Goal: Information Seeking & Learning: Learn about a topic

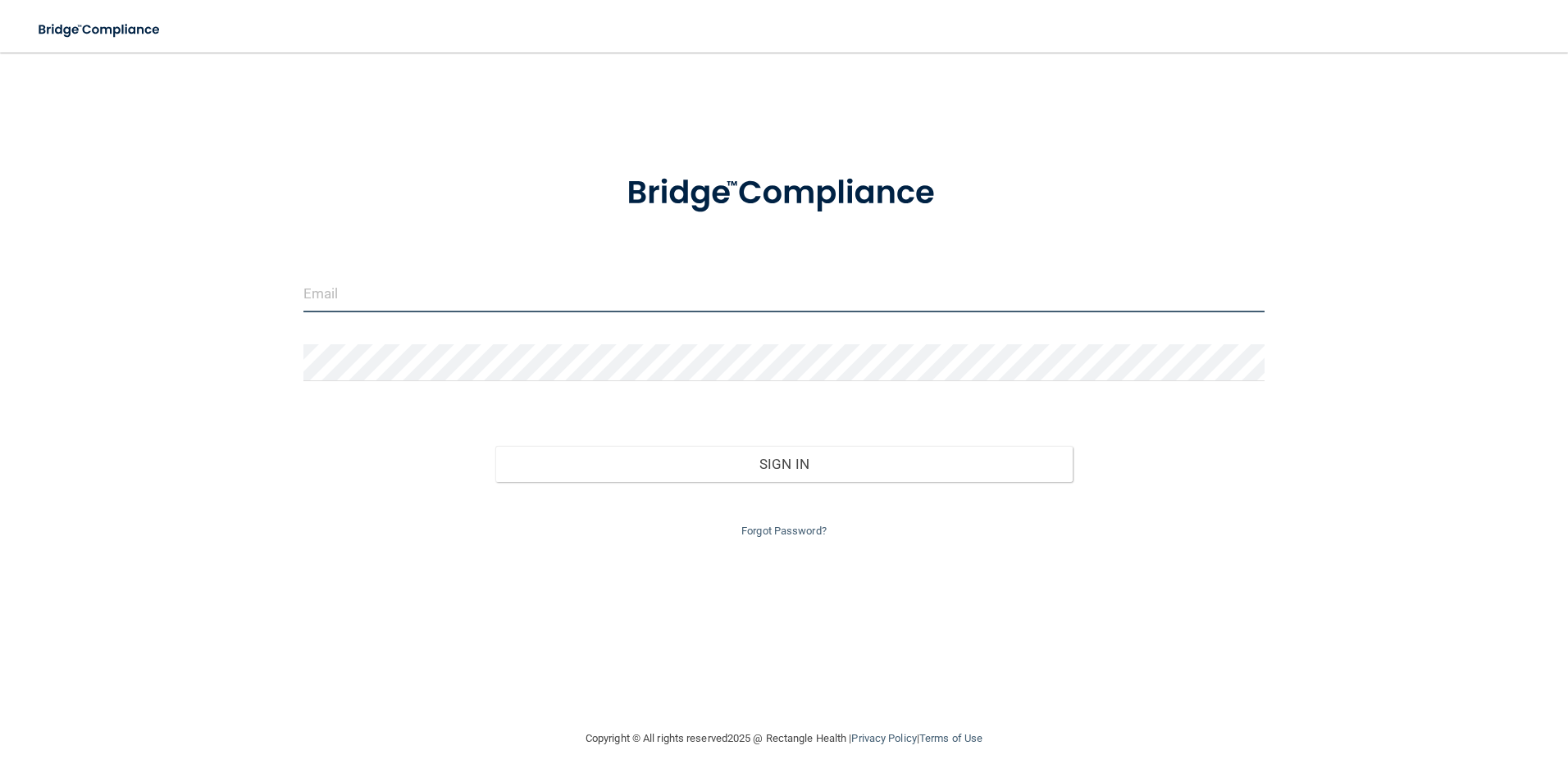
click at [401, 285] on input "email" at bounding box center [784, 294] width 962 height 37
type input "[EMAIL_ADDRESS][DOMAIN_NAME]"
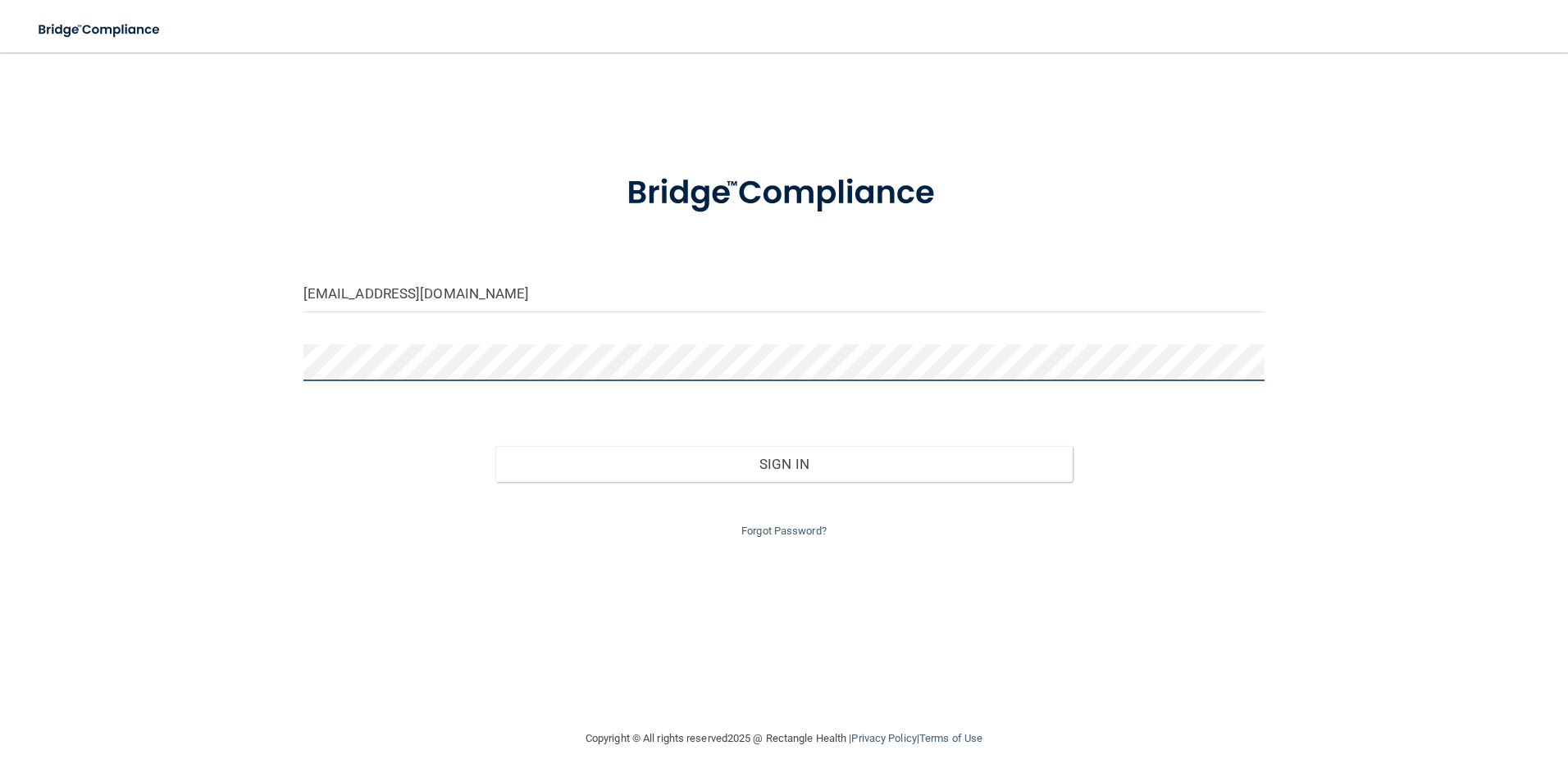
click at [495, 446] on button "Sign In" at bounding box center [783, 464] width 577 height 36
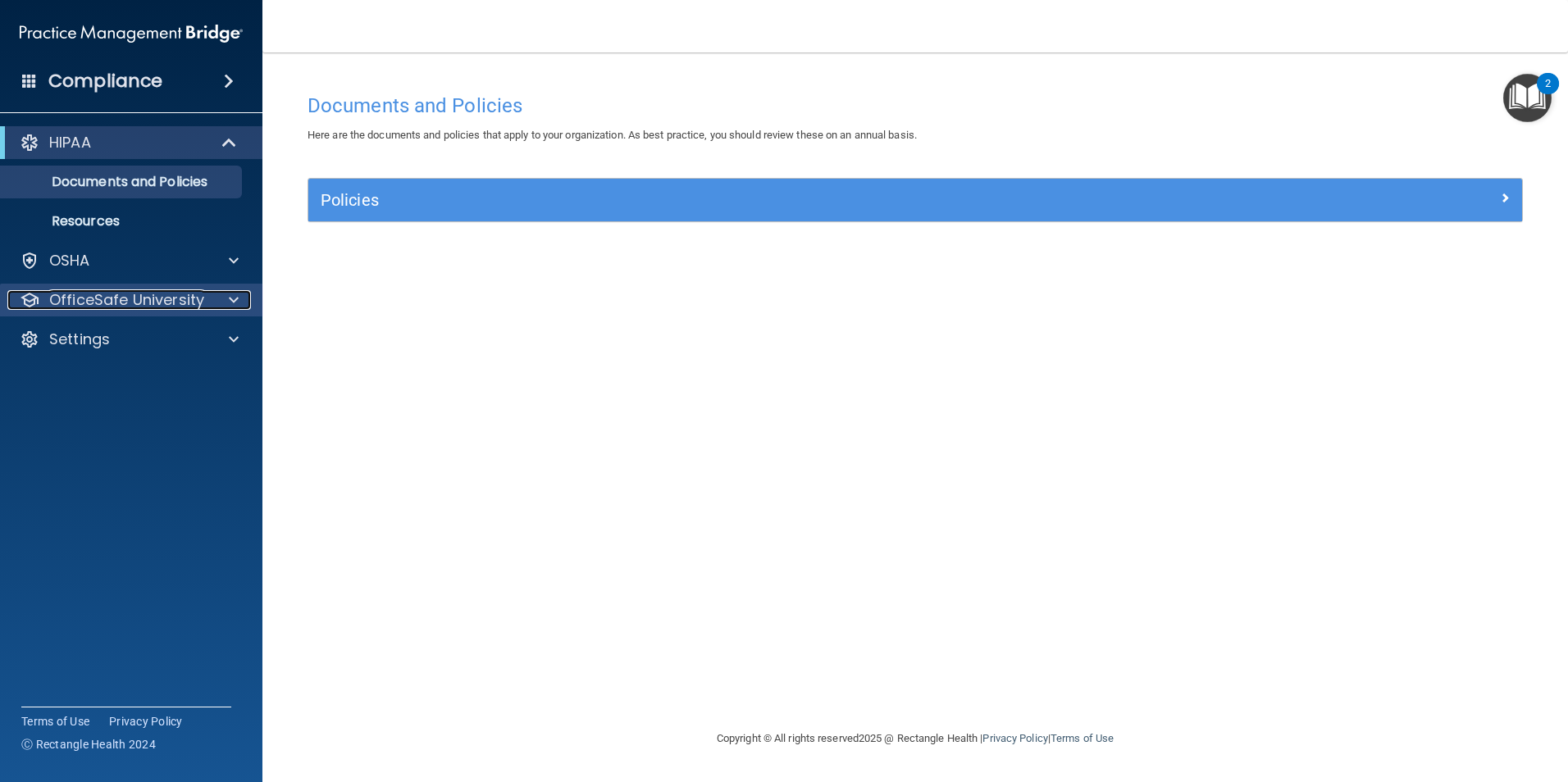
click at [237, 292] on span at bounding box center [234, 300] width 10 height 19
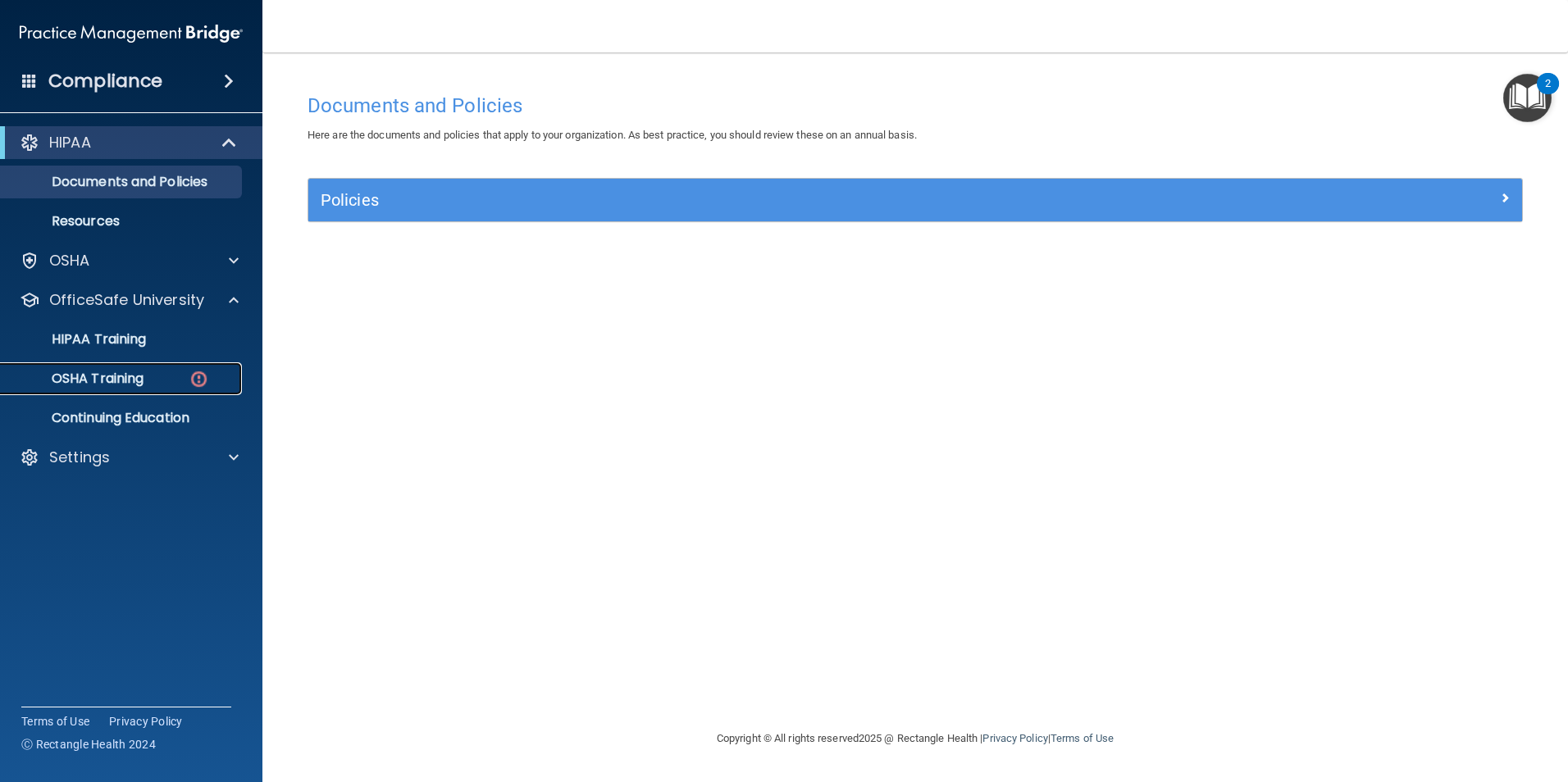
click at [179, 378] on div "OSHA Training" at bounding box center [122, 378] width 224 height 16
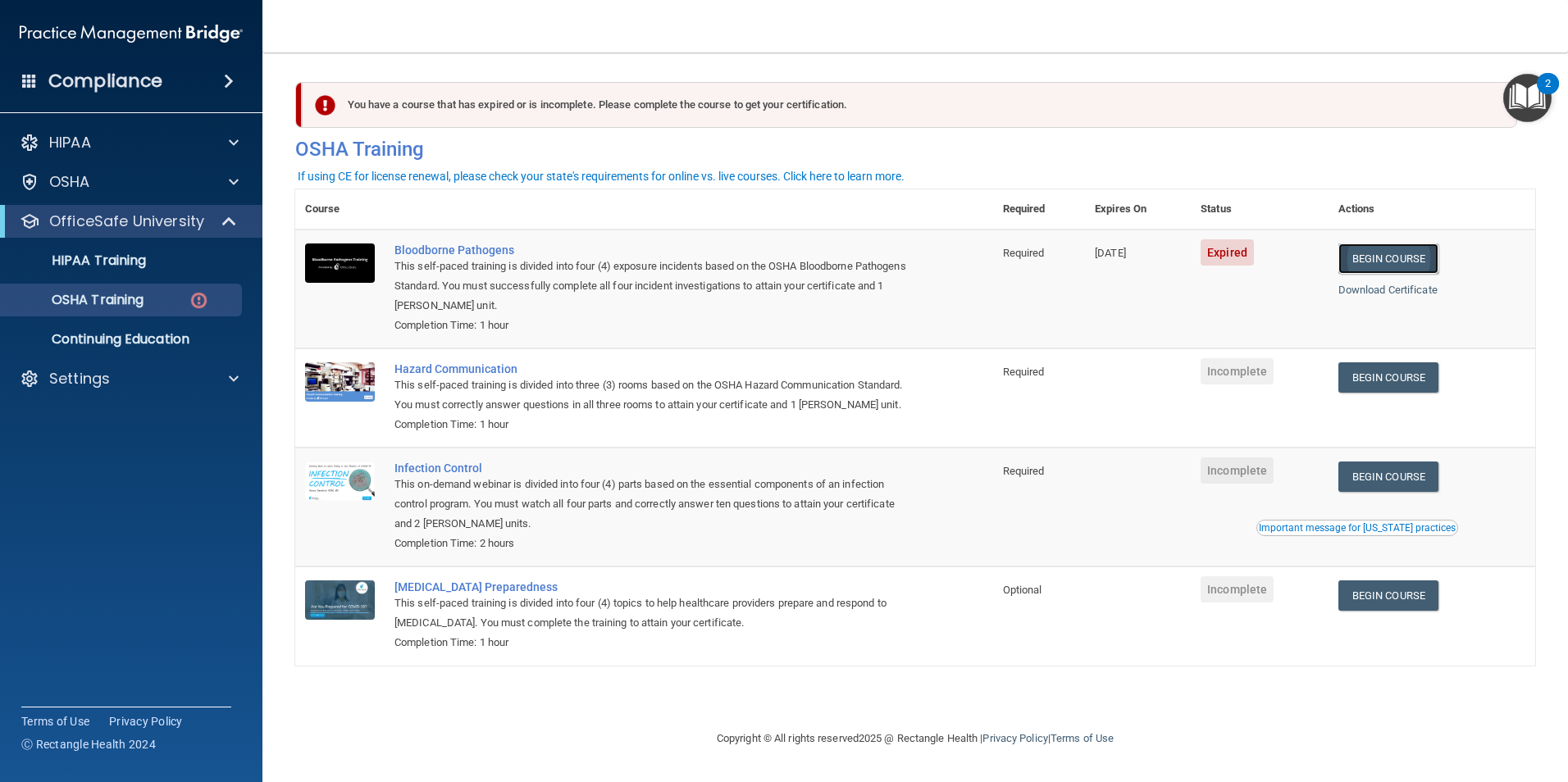
click at [1421, 263] on link "Begin Course" at bounding box center [1388, 258] width 100 height 30
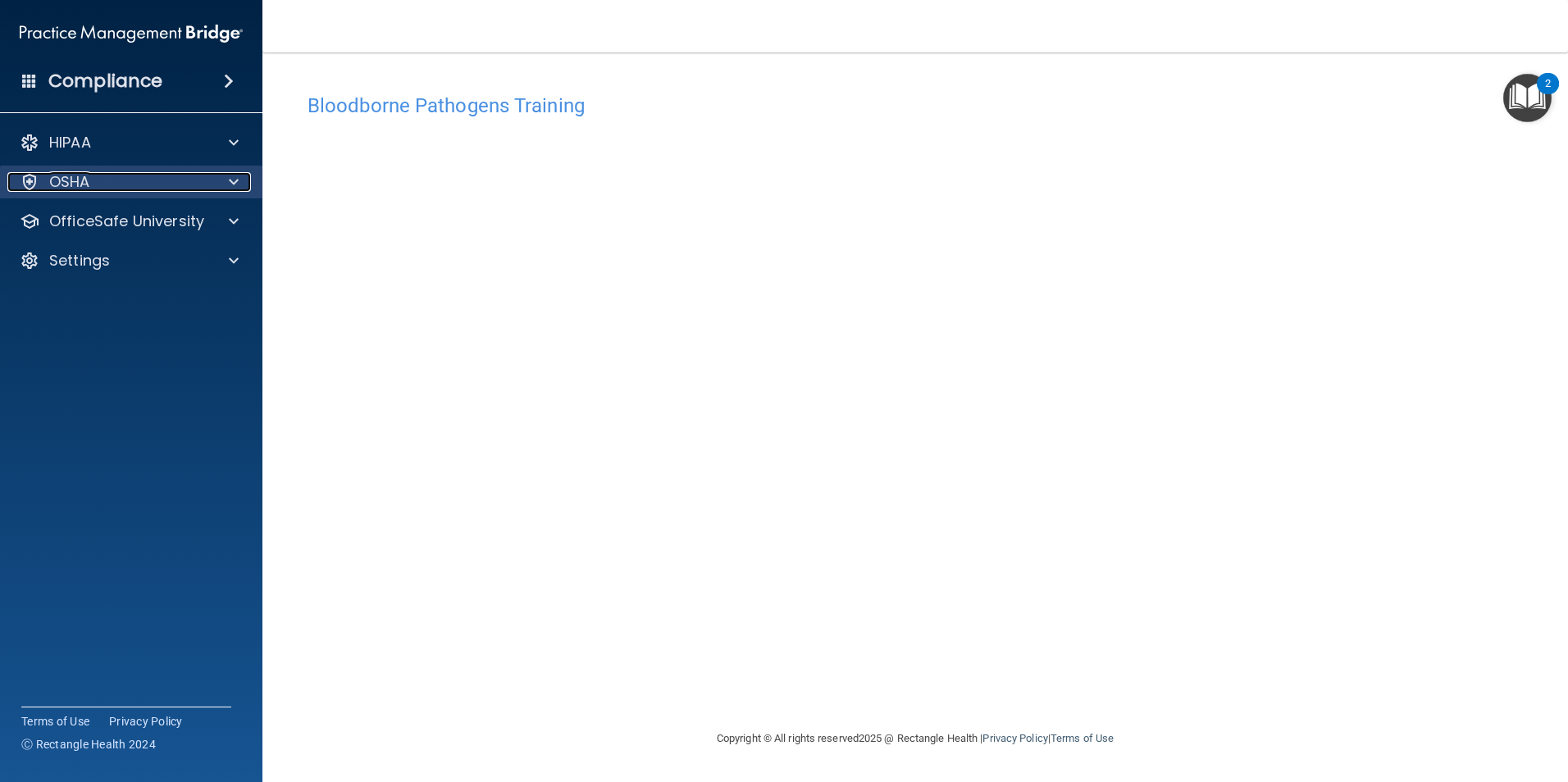
click at [225, 179] on div at bounding box center [231, 181] width 41 height 19
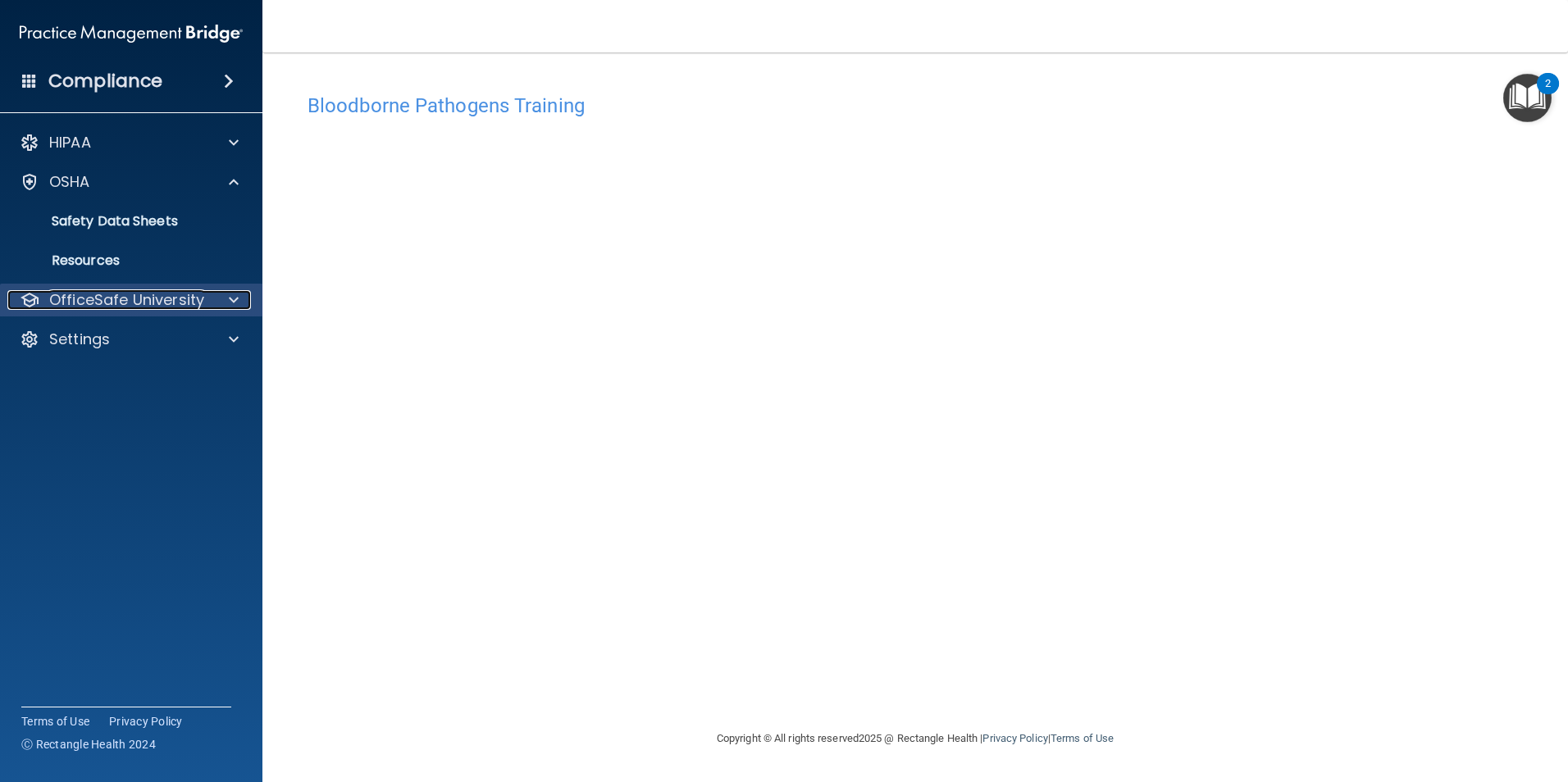
click at [227, 296] on div at bounding box center [231, 300] width 41 height 19
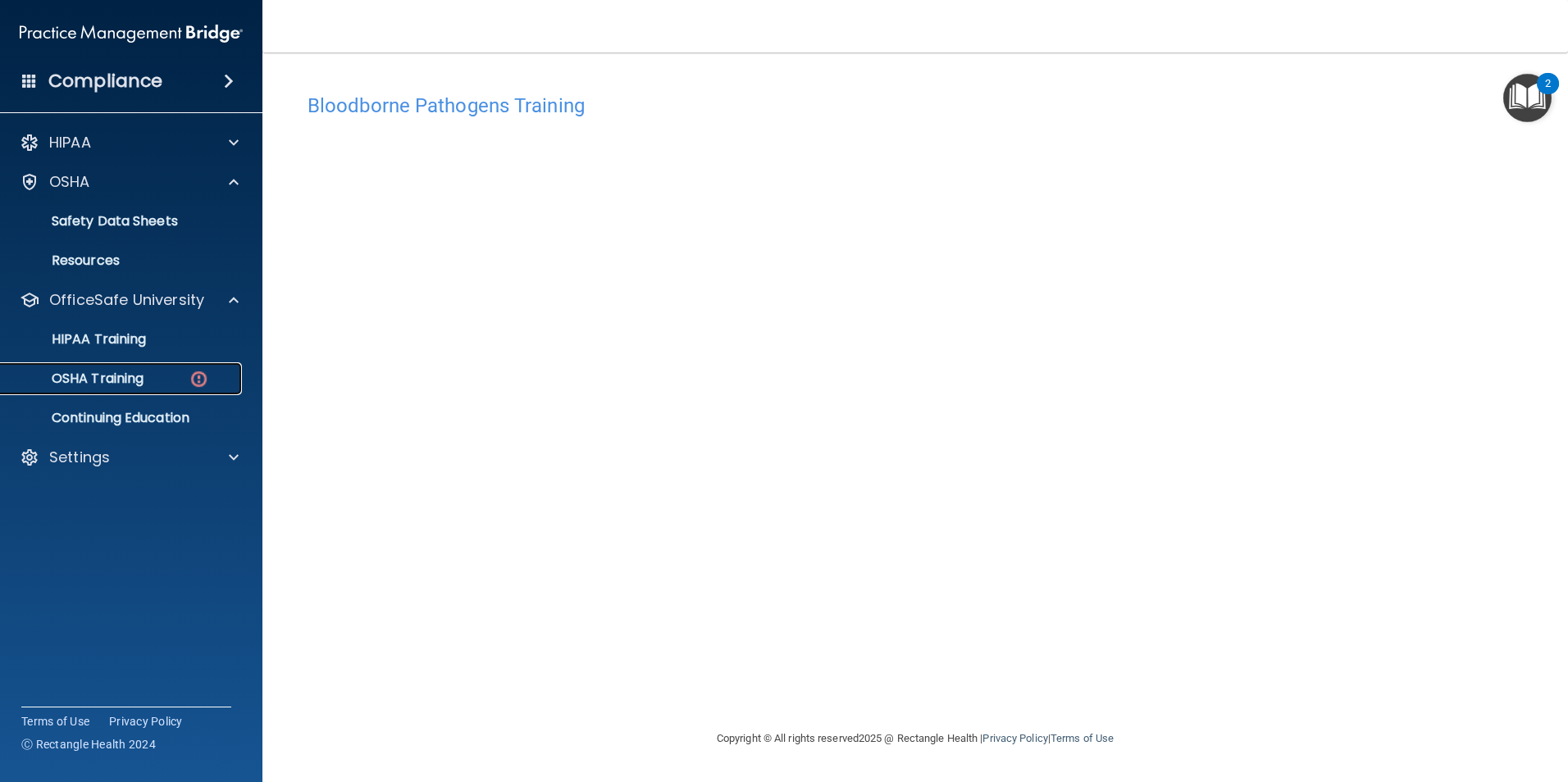
click at [141, 374] on p "OSHA Training" at bounding box center [77, 378] width 133 height 16
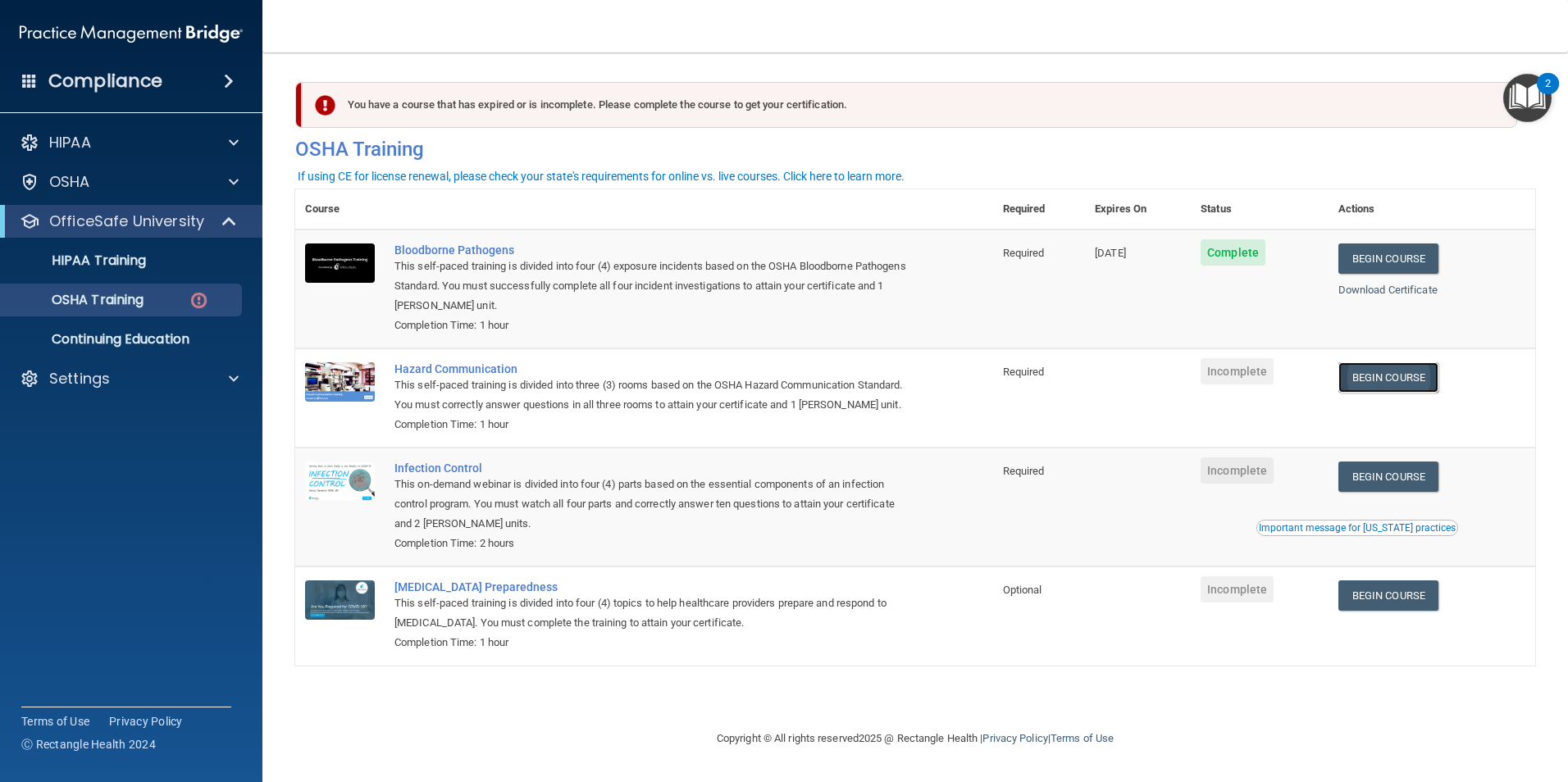
click at [1377, 381] on link "Begin Course" at bounding box center [1388, 377] width 100 height 30
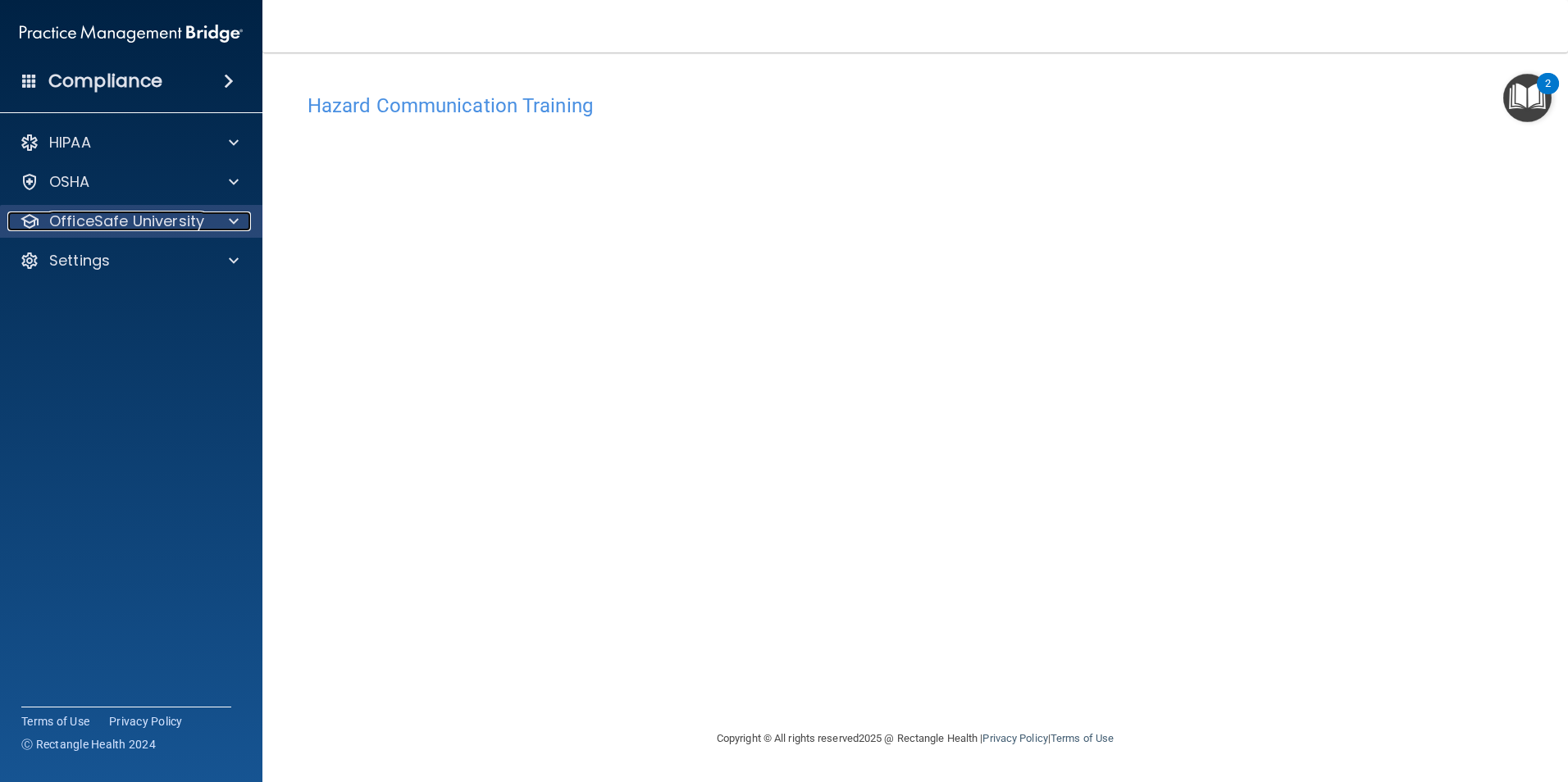
click at [225, 214] on div at bounding box center [231, 221] width 41 height 19
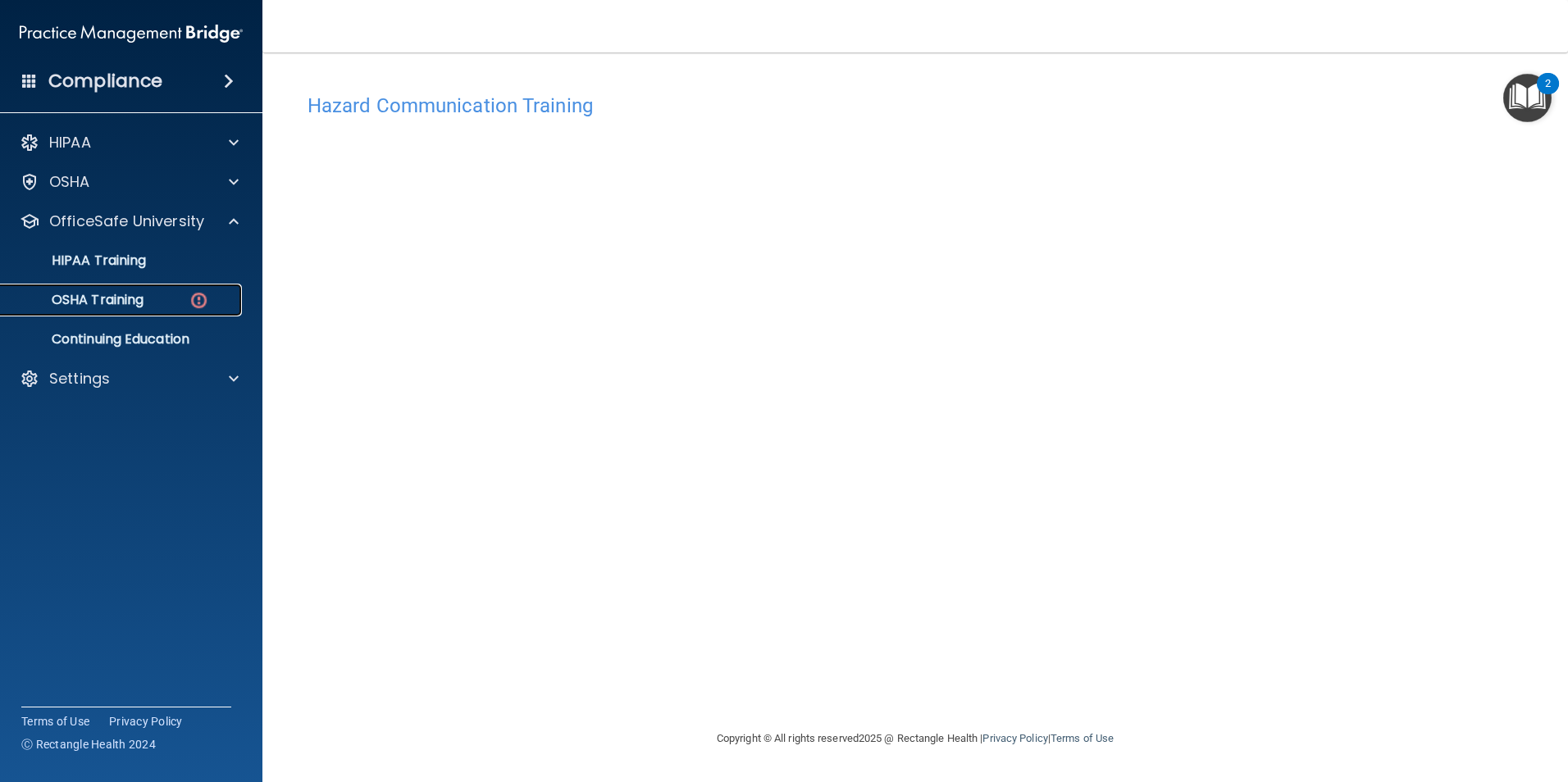
click at [200, 300] on img at bounding box center [198, 300] width 20 height 20
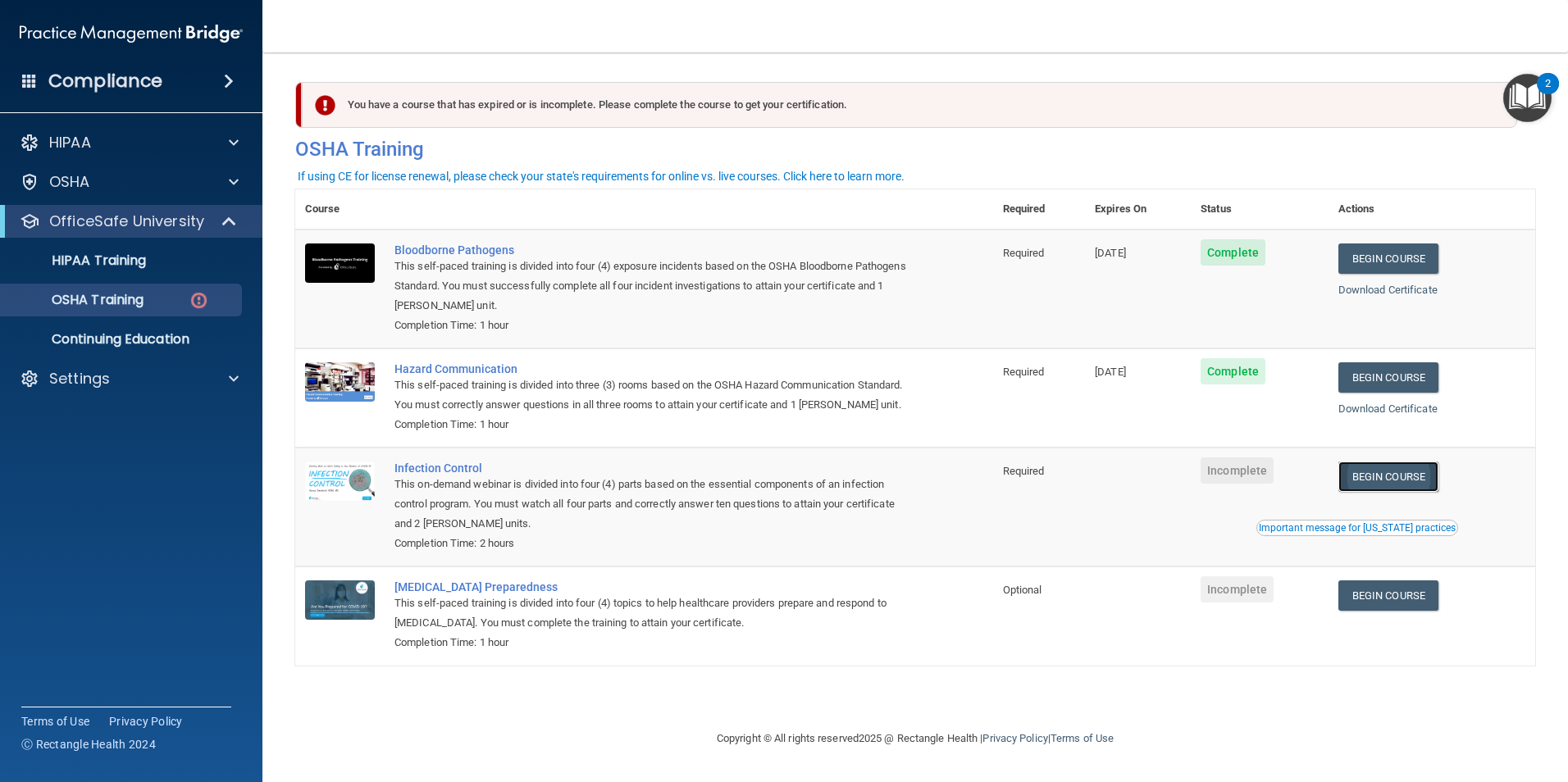
click at [1402, 492] on link "Begin Course" at bounding box center [1388, 476] width 100 height 30
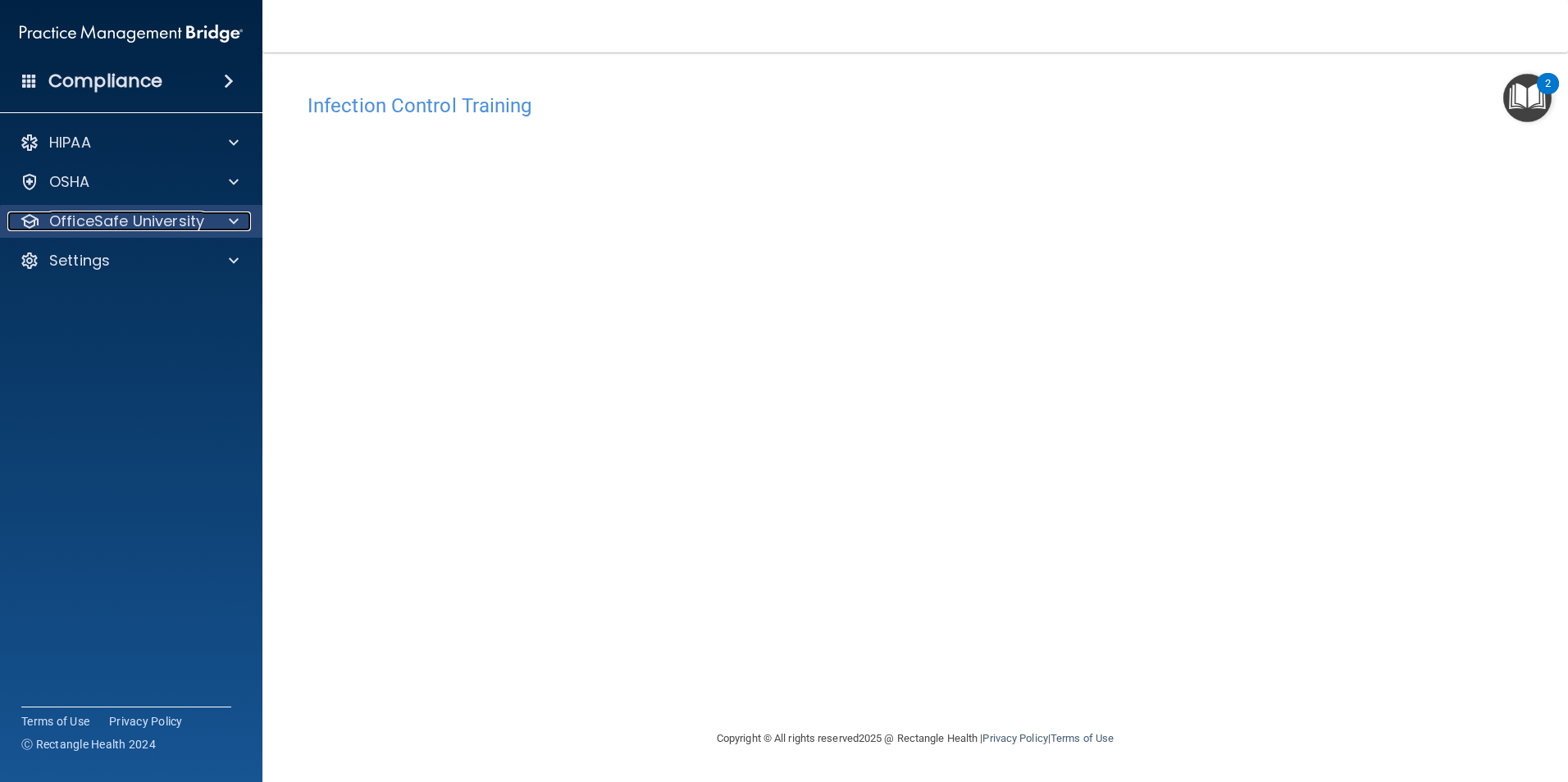
click at [236, 220] on span at bounding box center [234, 221] width 10 height 19
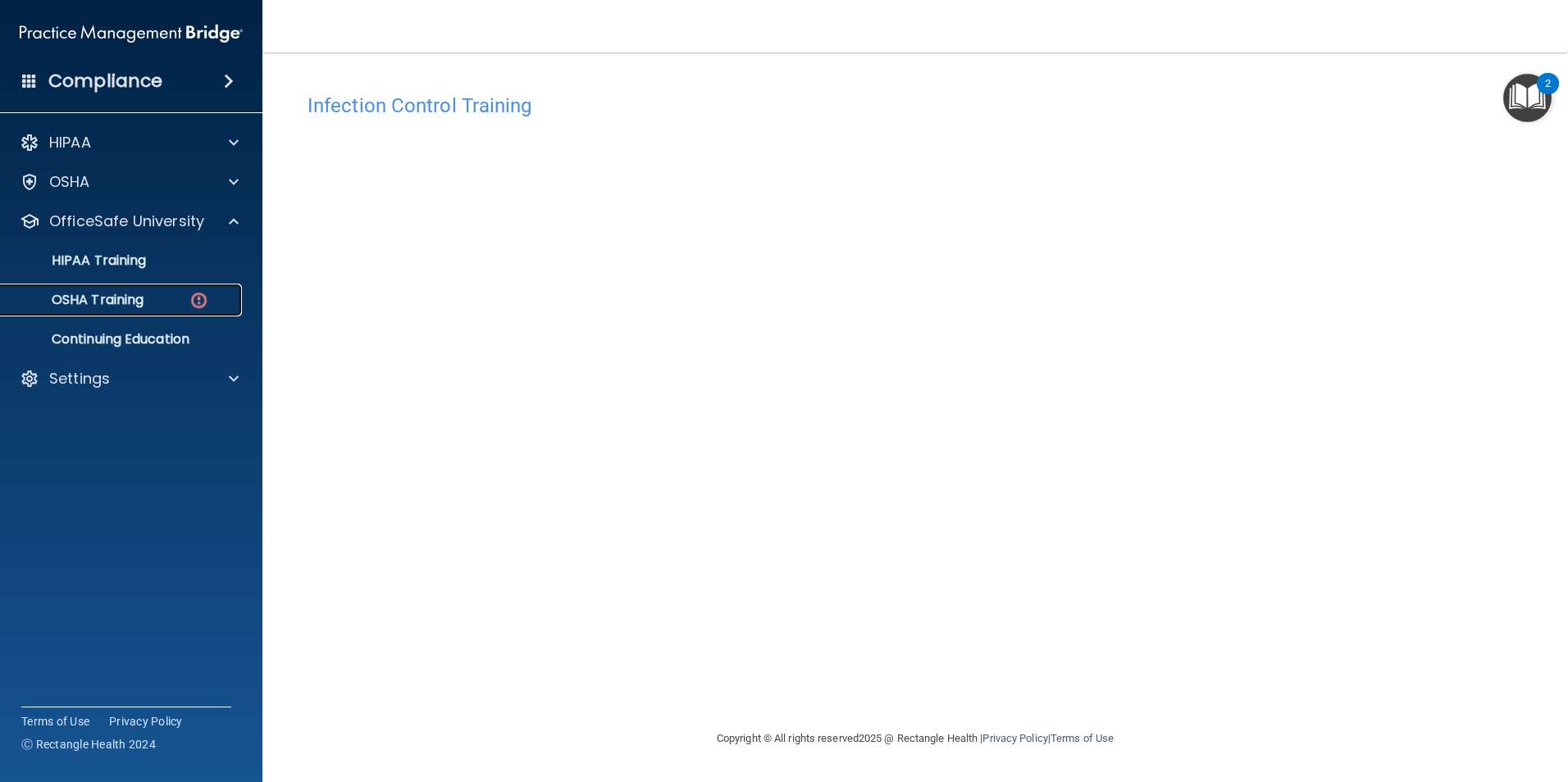
click at [179, 295] on div "OSHA Training" at bounding box center [122, 300] width 224 height 16
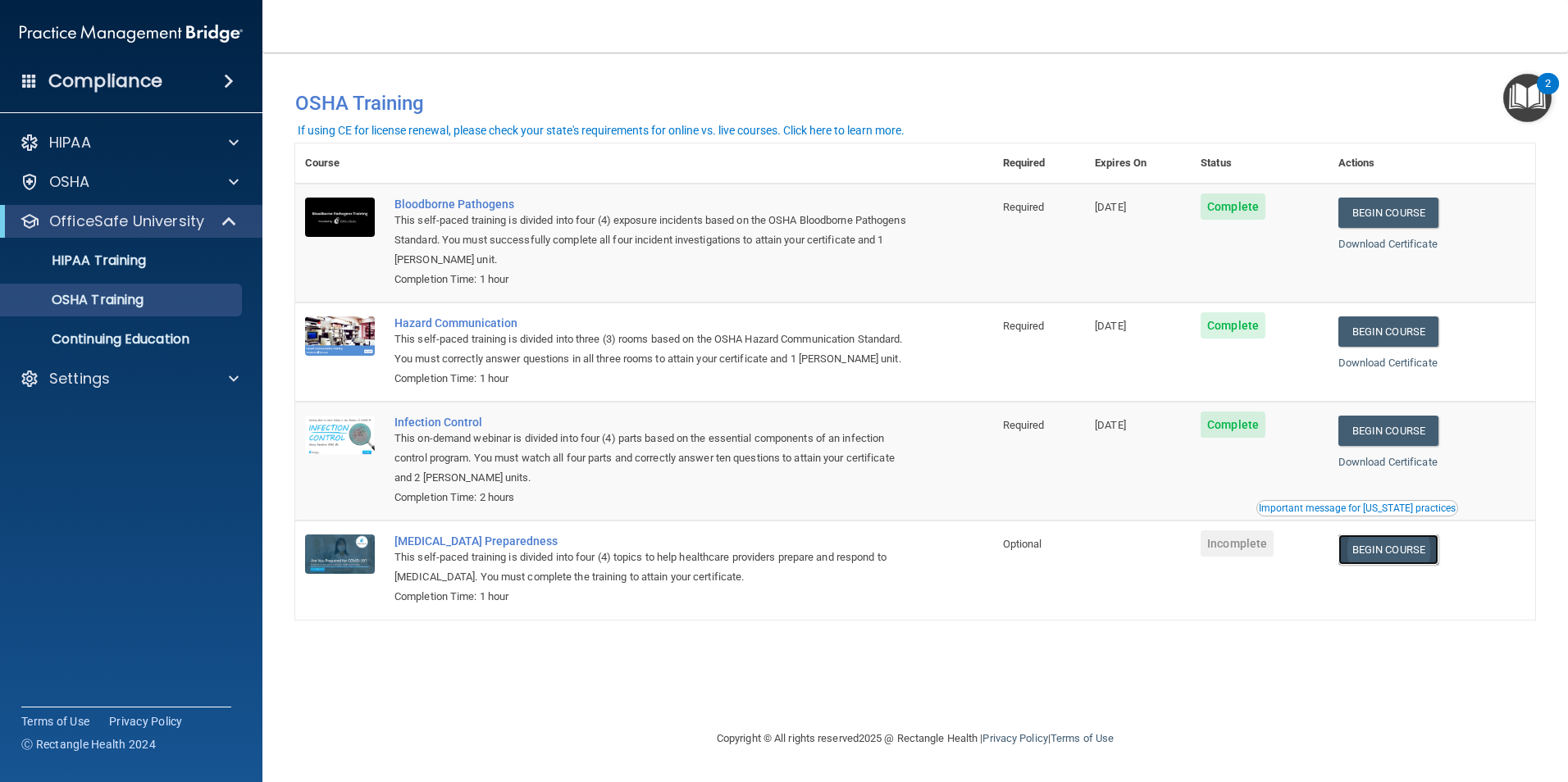
click at [1390, 565] on link "Begin Course" at bounding box center [1388, 549] width 100 height 30
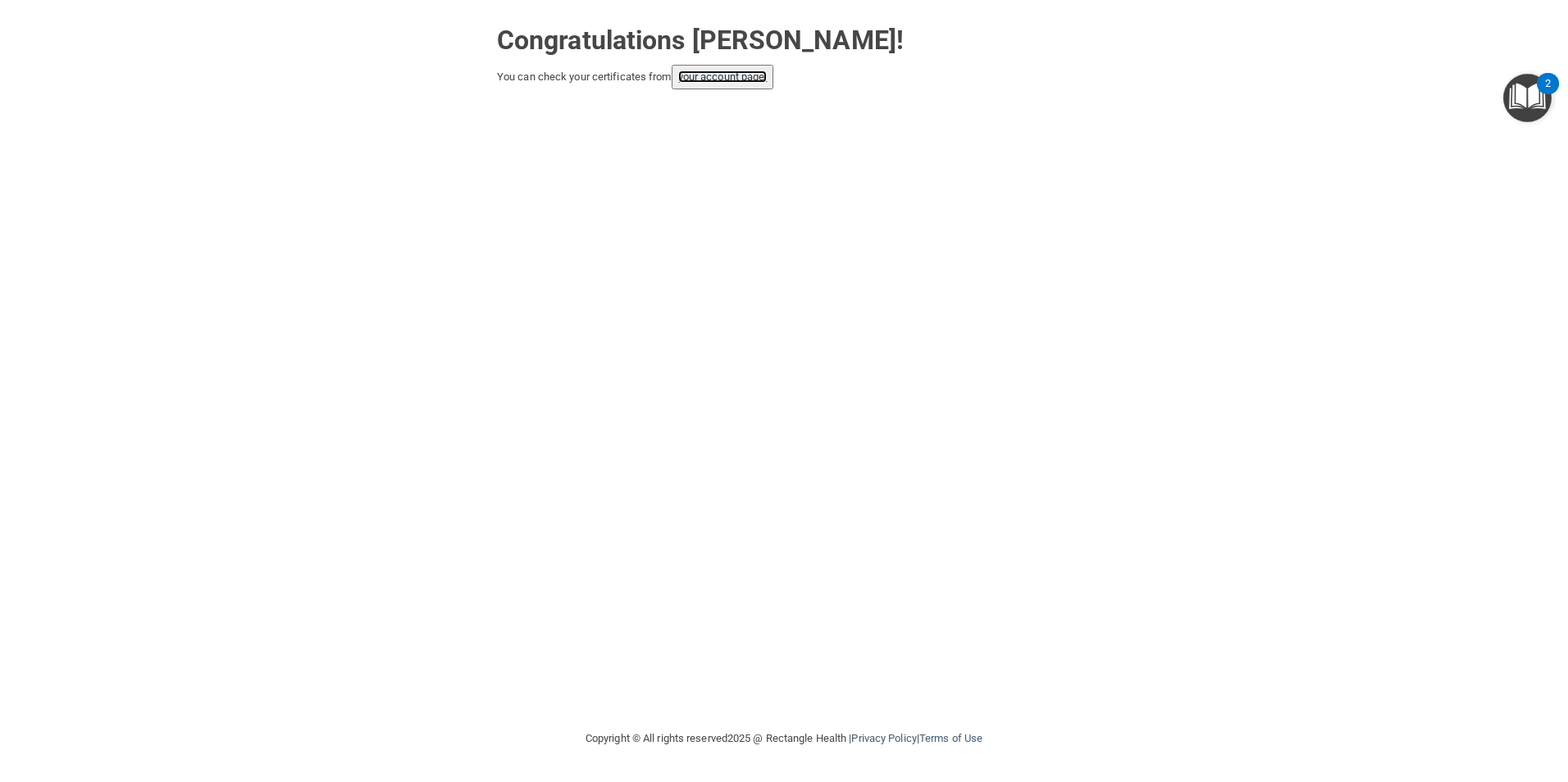
click at [732, 77] on link "your account page!" at bounding box center [723, 77] width 89 height 13
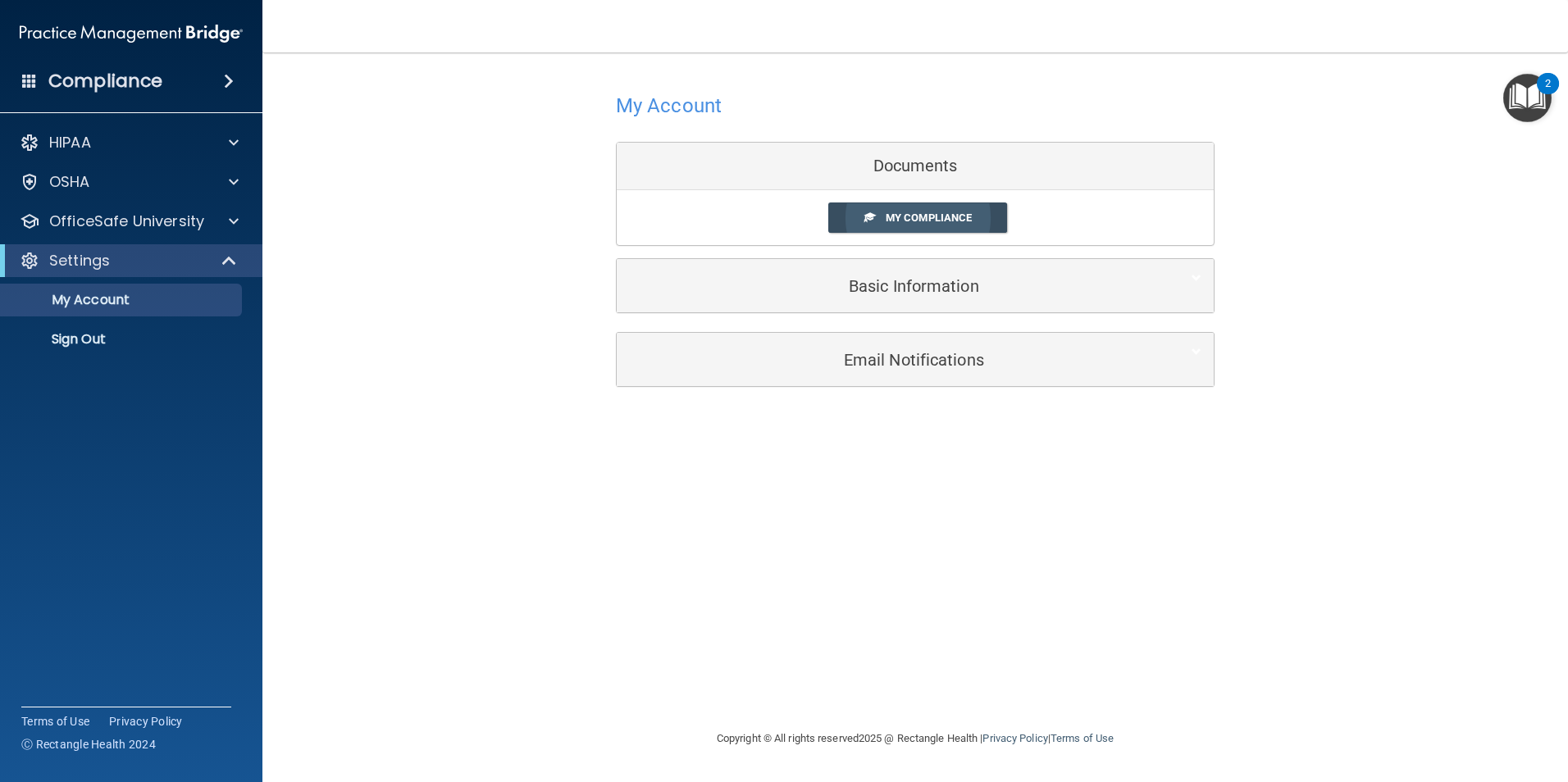
click at [872, 221] on span at bounding box center [869, 216] width 11 height 11
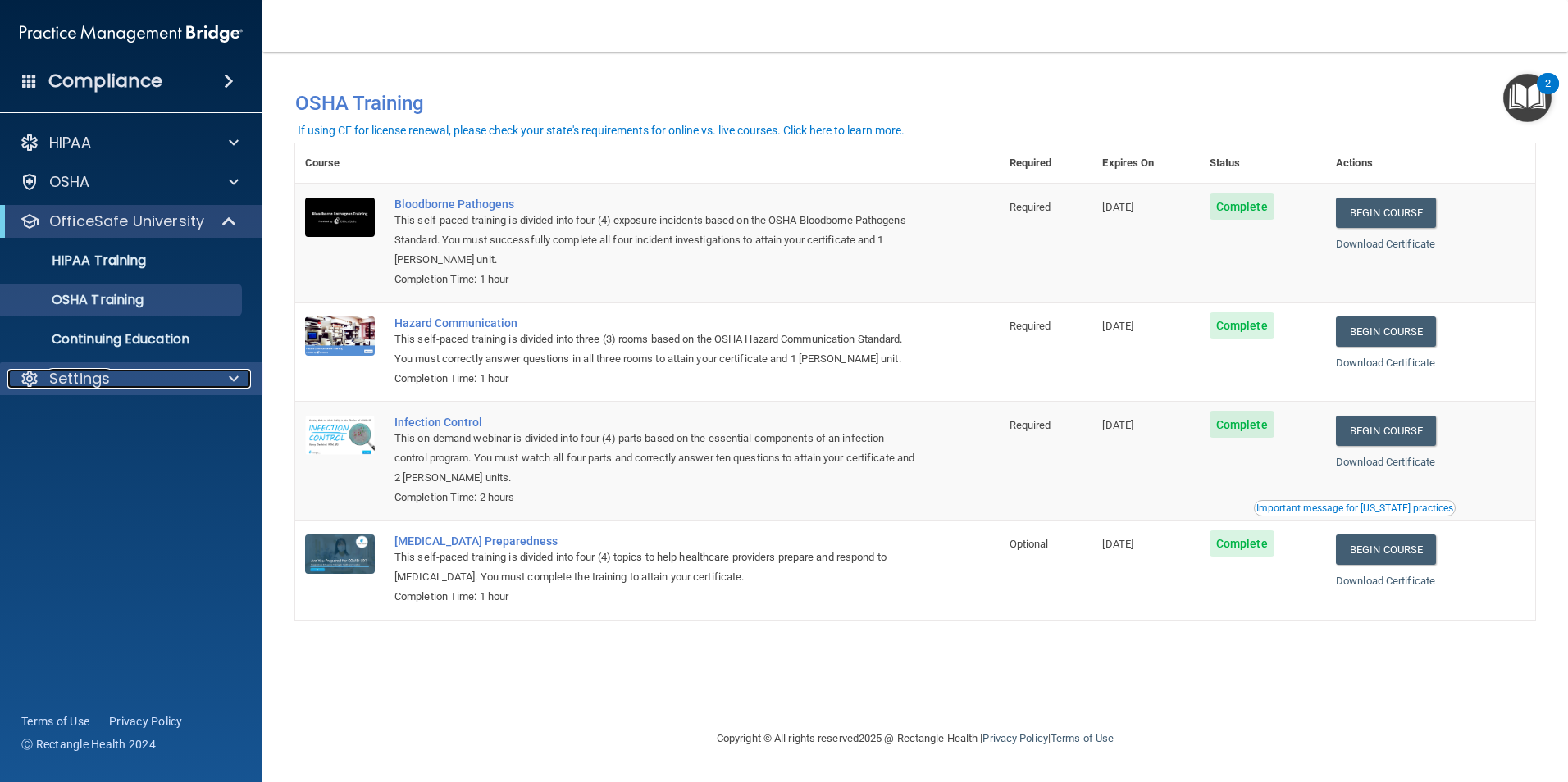
click at [231, 375] on span at bounding box center [234, 378] width 10 height 19
